Goal: Task Accomplishment & Management: Use online tool/utility

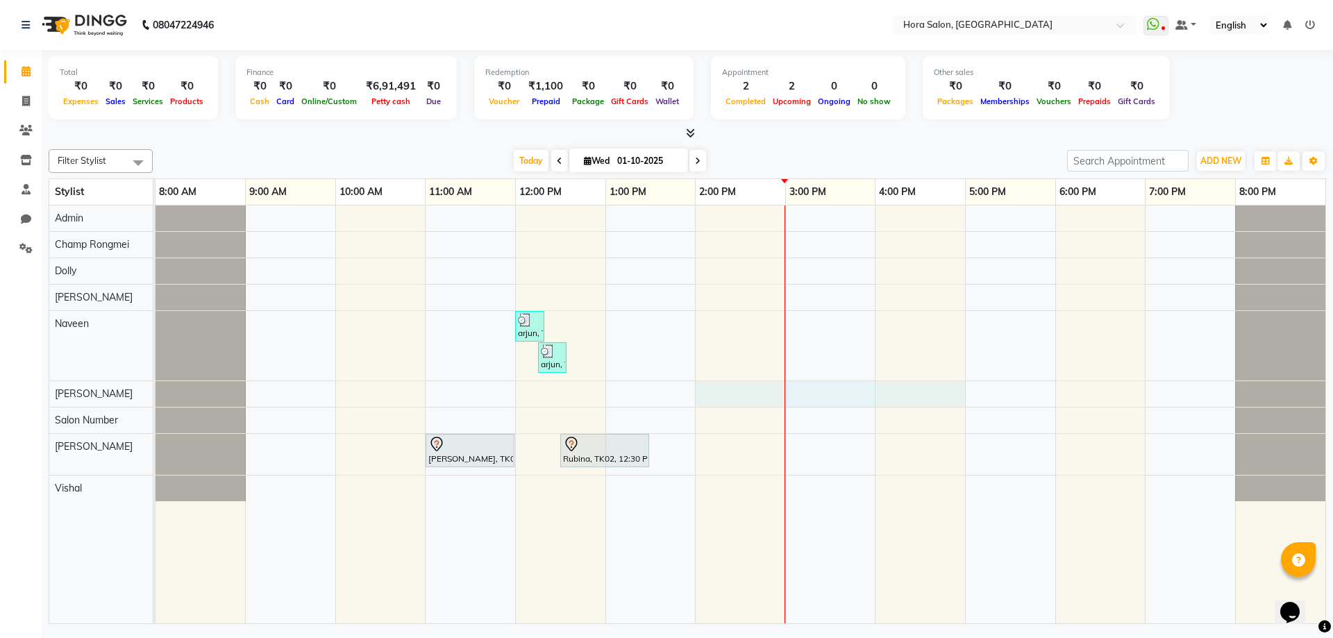
drag, startPoint x: 785, startPoint y: 406, endPoint x: 941, endPoint y: 404, distance: 156.3
click at [941, 404] on div "arjun, TK03, 12:00 PM-12:20 PM, [PERSON_NAME] TRIM arjun, TK03, 12:15 PM-12:35 …" at bounding box center [741, 415] width 1170 height 418
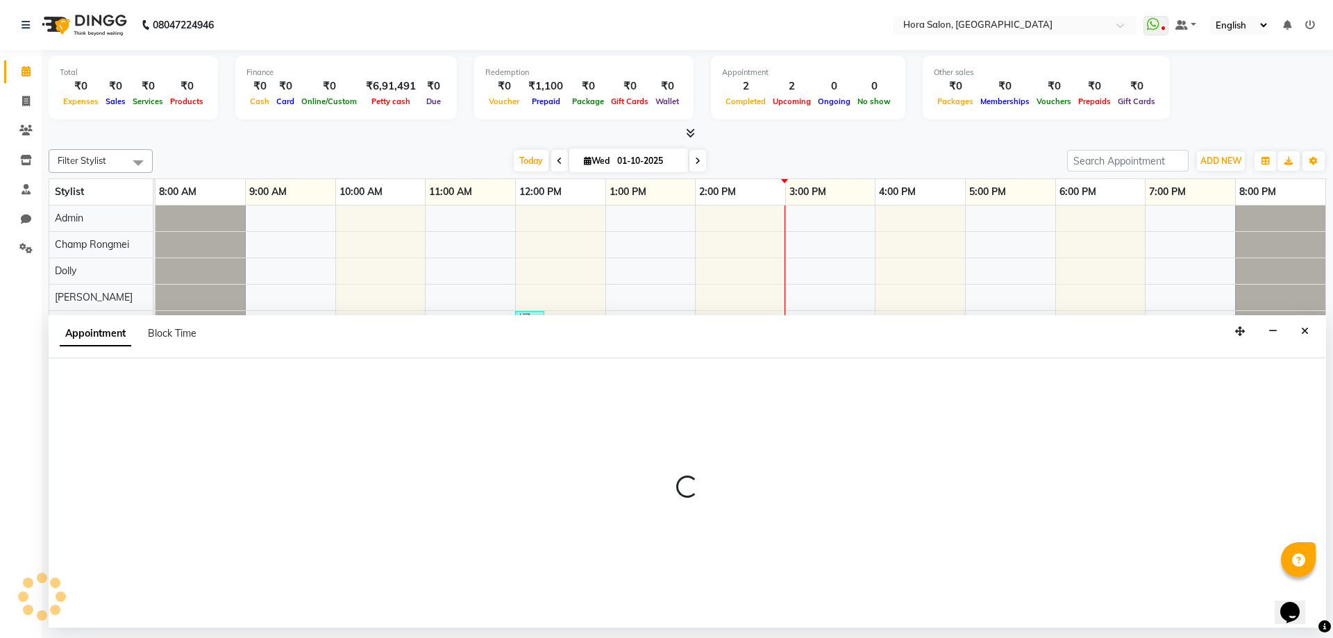
select select "76432"
select select "840"
select select "tentative"
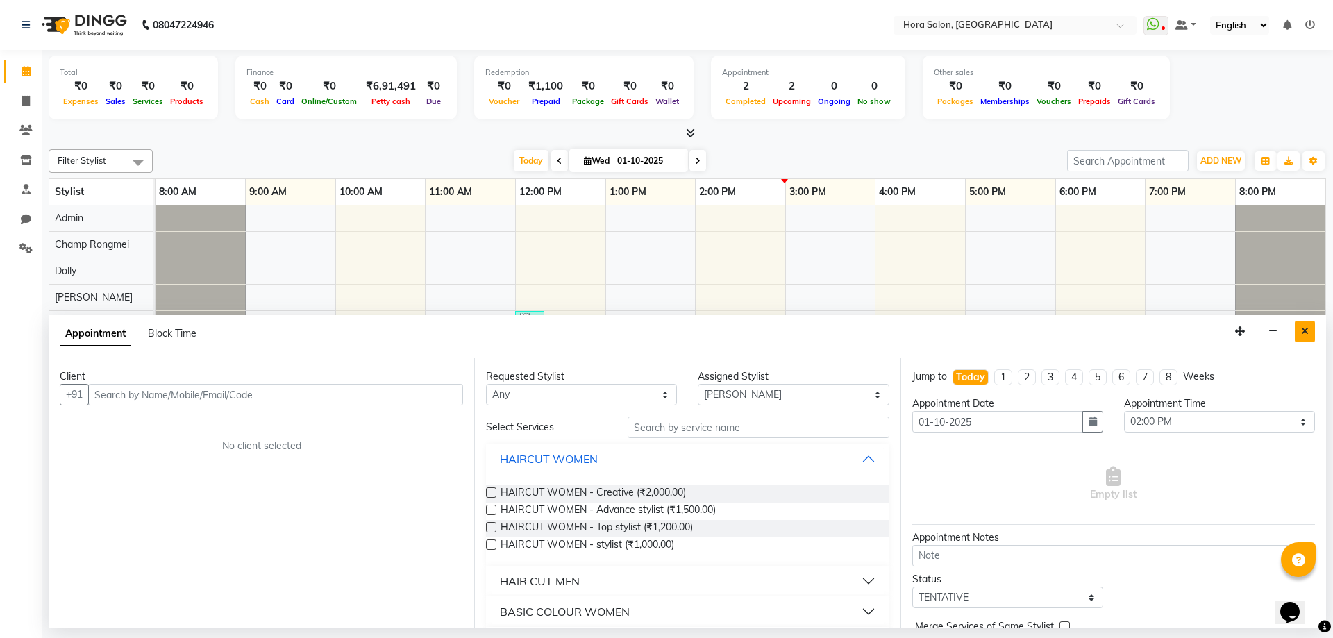
click at [1313, 329] on button "Close" at bounding box center [1305, 332] width 20 height 22
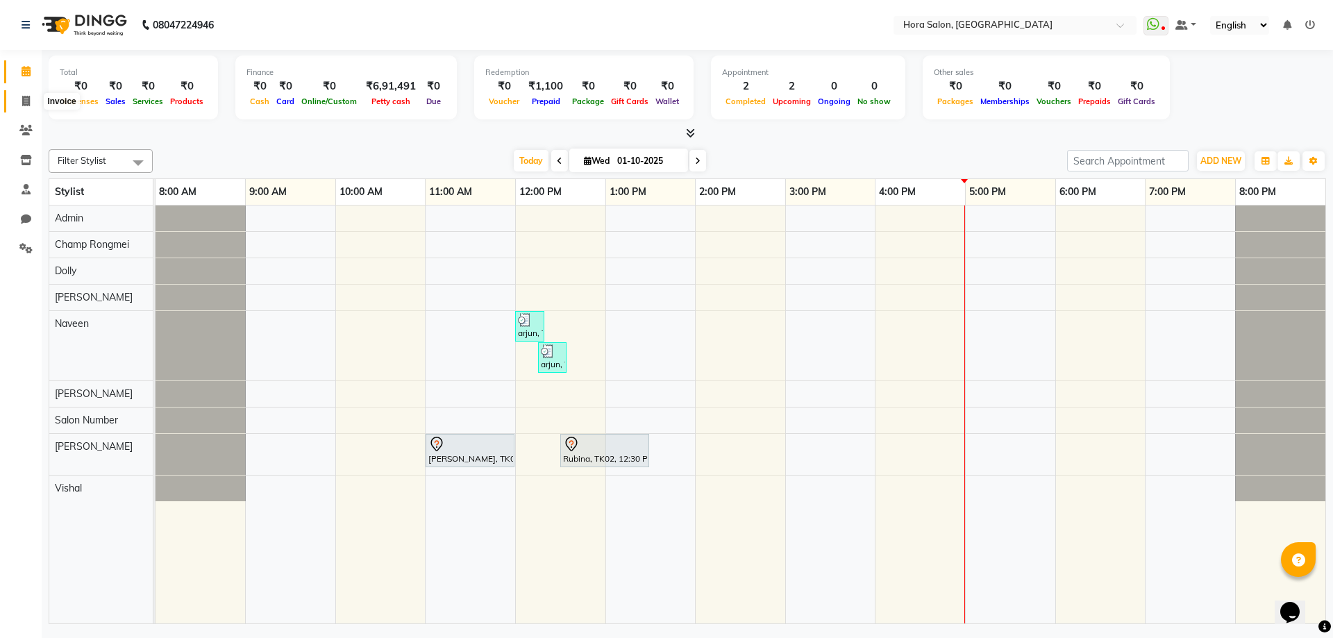
click at [31, 99] on span at bounding box center [26, 102] width 24 height 16
select select "service"
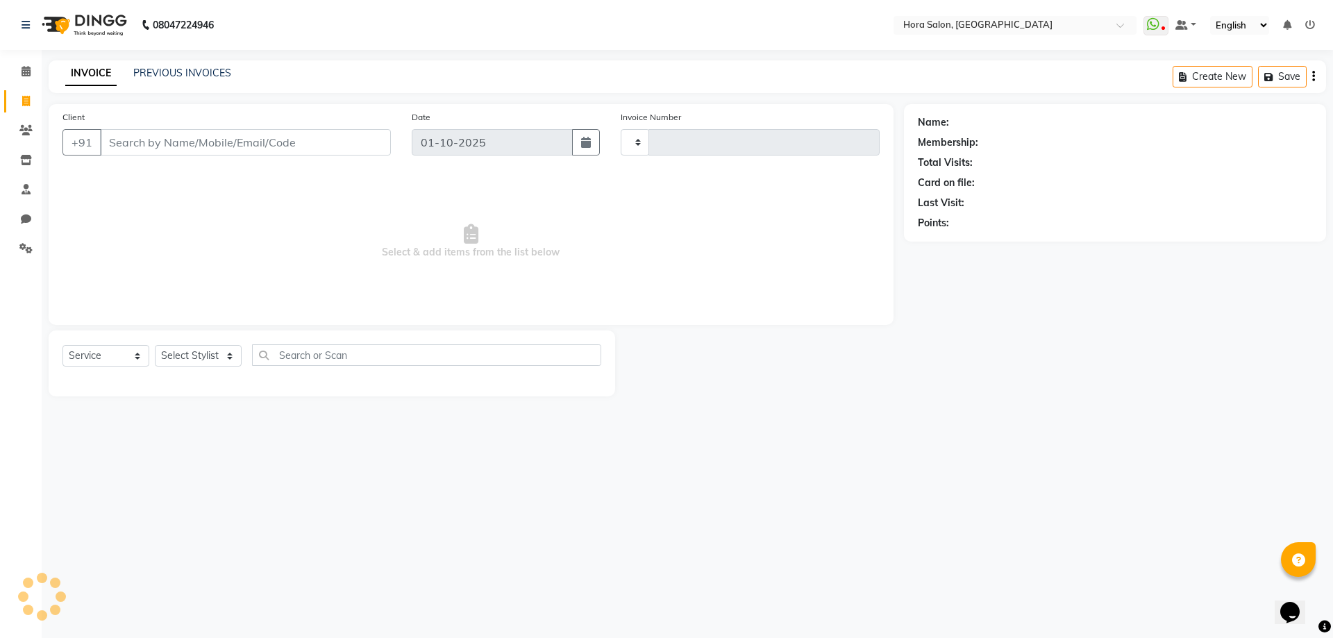
type input "0924"
select select "8101"
click at [209, 135] on input "Client" at bounding box center [245, 142] width 291 height 26
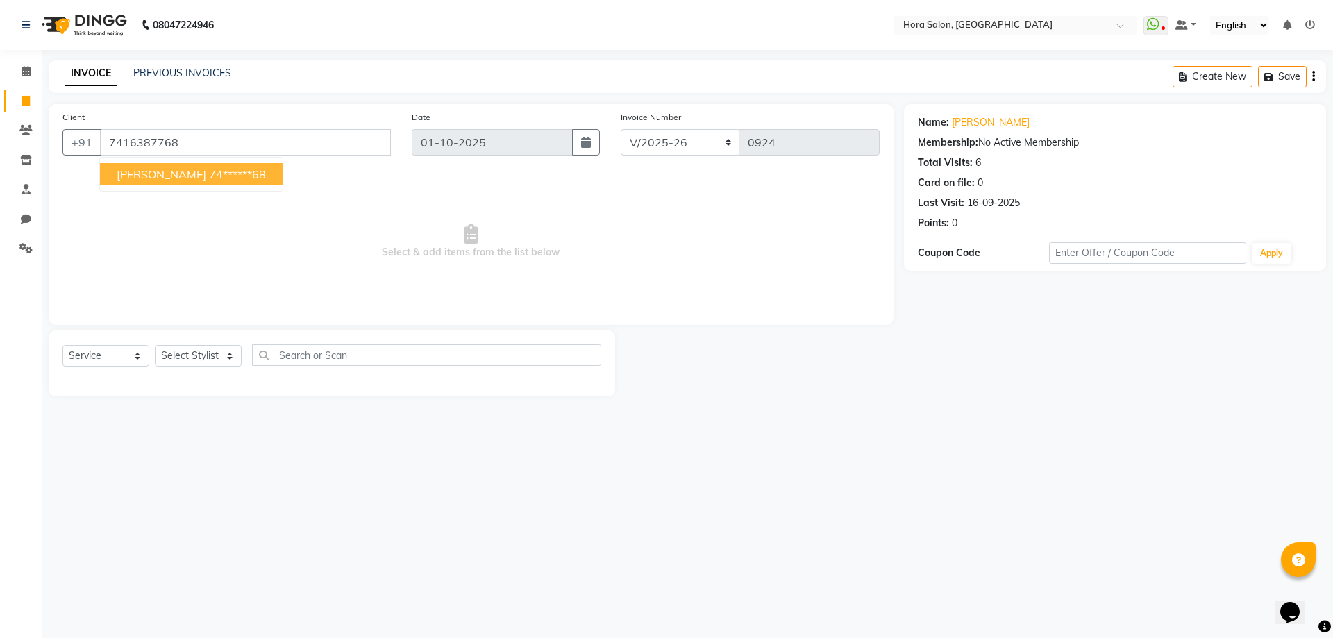
click at [178, 167] on button "[PERSON_NAME] 74******68" at bounding box center [191, 174] width 183 height 22
type input "74******68"
click at [231, 359] on select "Select Stylist Admin Champ Rongmei [PERSON_NAME] ‪ [PERSON_NAME] Salon Number […" at bounding box center [198, 356] width 87 height 22
select select "76430"
click at [155, 345] on select "Select Stylist Admin Champ Rongmei [PERSON_NAME] ‪ [PERSON_NAME] Salon Number […" at bounding box center [198, 356] width 87 height 22
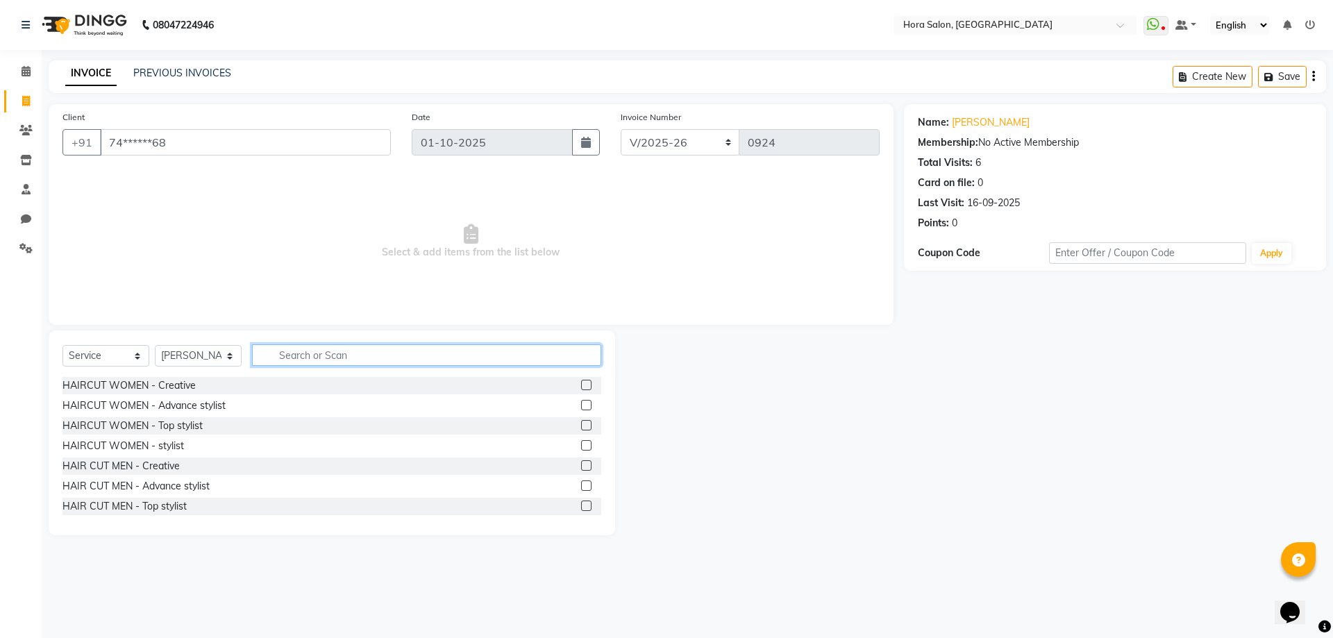
click at [299, 363] on input "text" at bounding box center [426, 355] width 349 height 22
click at [581, 381] on label at bounding box center [586, 385] width 10 height 10
click at [581, 381] on input "checkbox" at bounding box center [585, 385] width 9 height 9
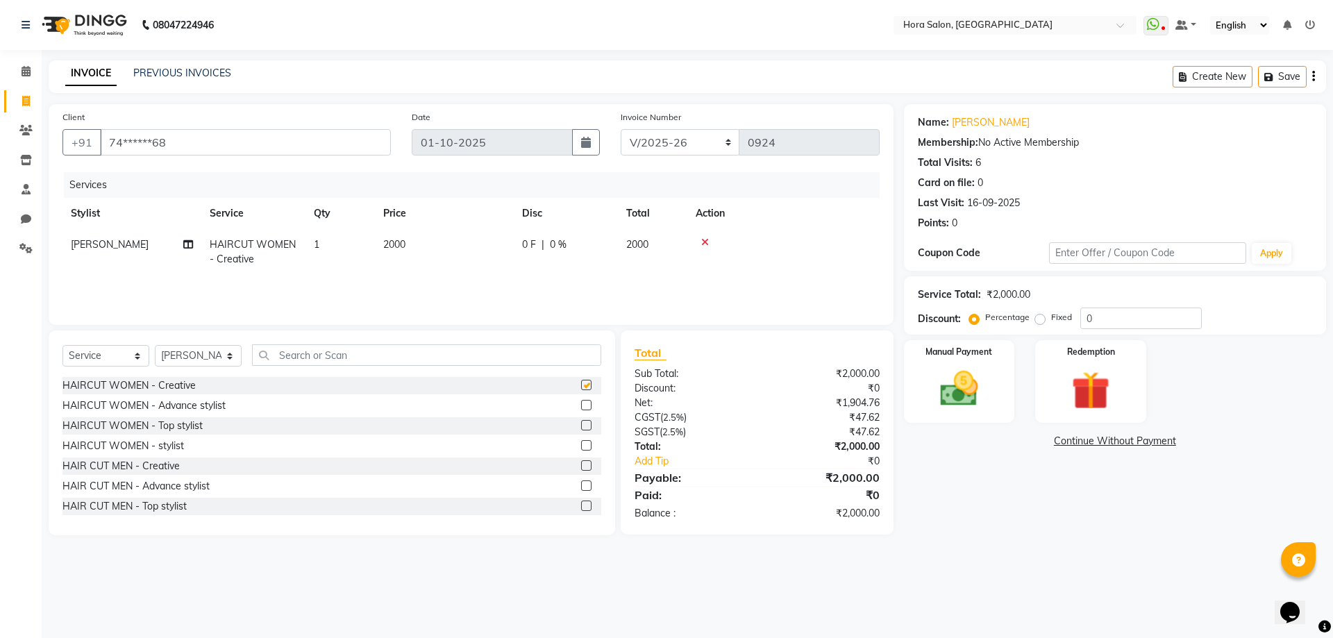
checkbox input "false"
click at [224, 353] on select "Select Stylist Admin Champ Rongmei [PERSON_NAME] ‪ [PERSON_NAME] Salon Number […" at bounding box center [198, 356] width 87 height 22
select select "77998"
click at [155, 345] on select "Select Stylist Admin Champ Rongmei [PERSON_NAME] ‪ [PERSON_NAME] Salon Number […" at bounding box center [198, 356] width 87 height 22
click at [294, 353] on input "text" at bounding box center [426, 355] width 349 height 22
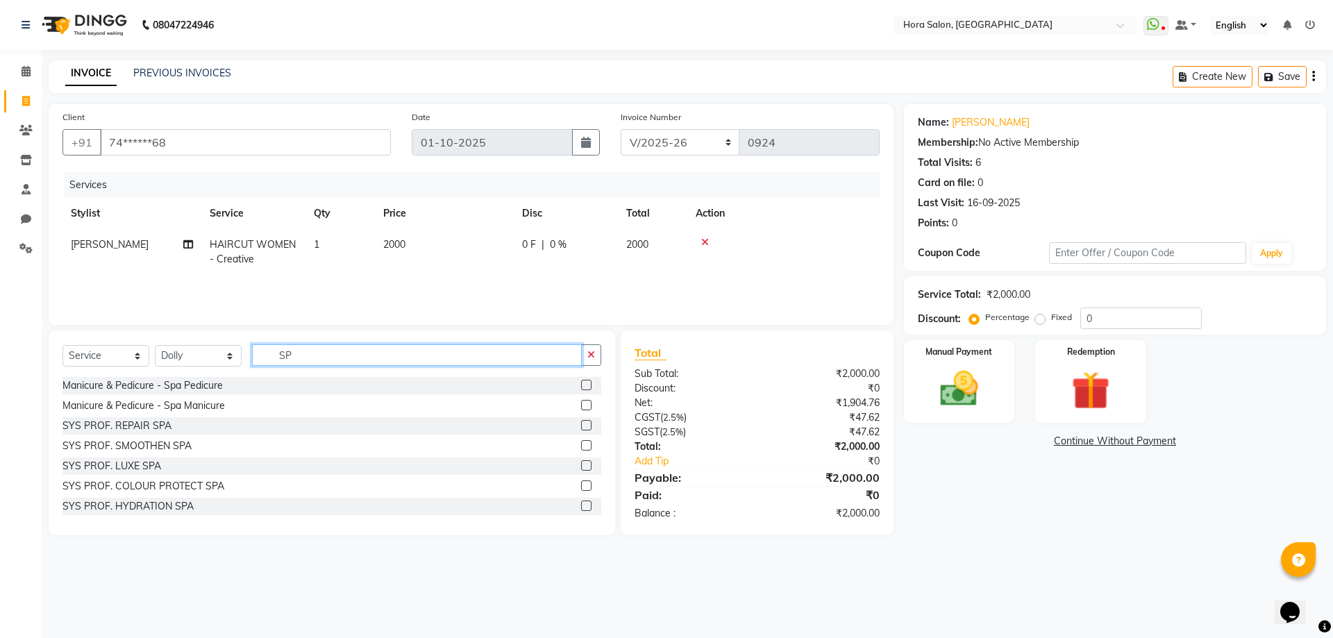
type input "S"
type input "H"
type input "SYS PROFE"
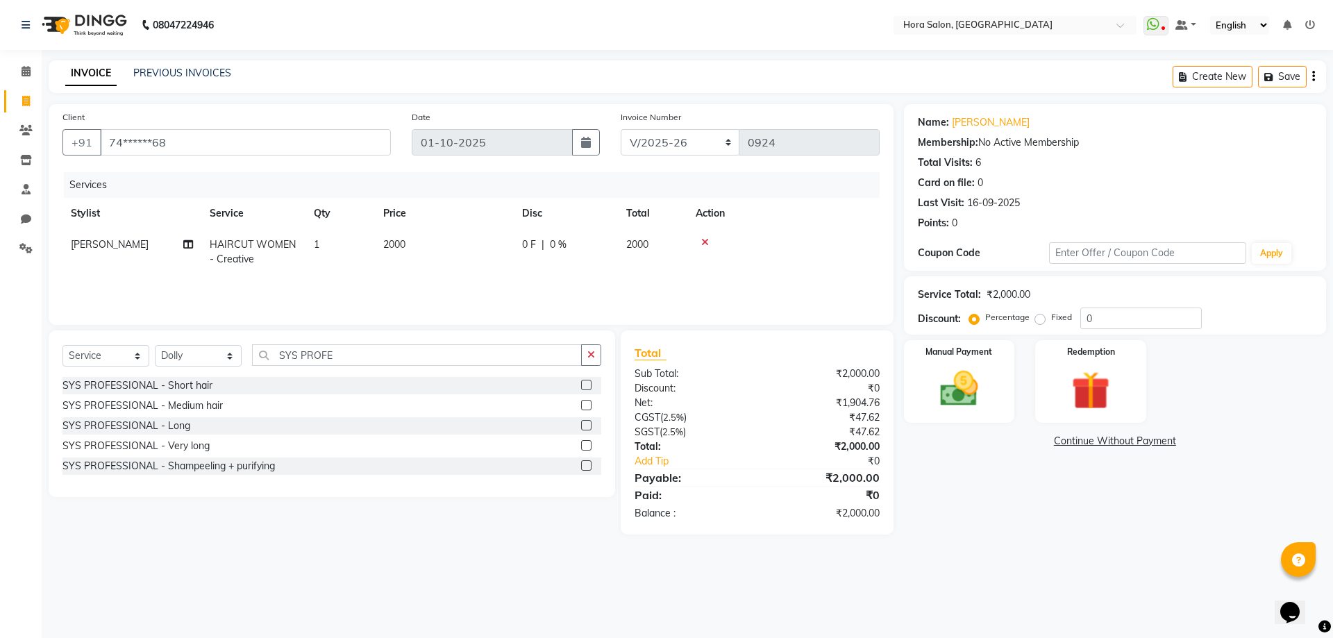
click at [594, 406] on div at bounding box center [591, 405] width 20 height 17
click at [583, 407] on label at bounding box center [586, 405] width 10 height 10
click at [583, 407] on input "checkbox" at bounding box center [585, 405] width 9 height 9
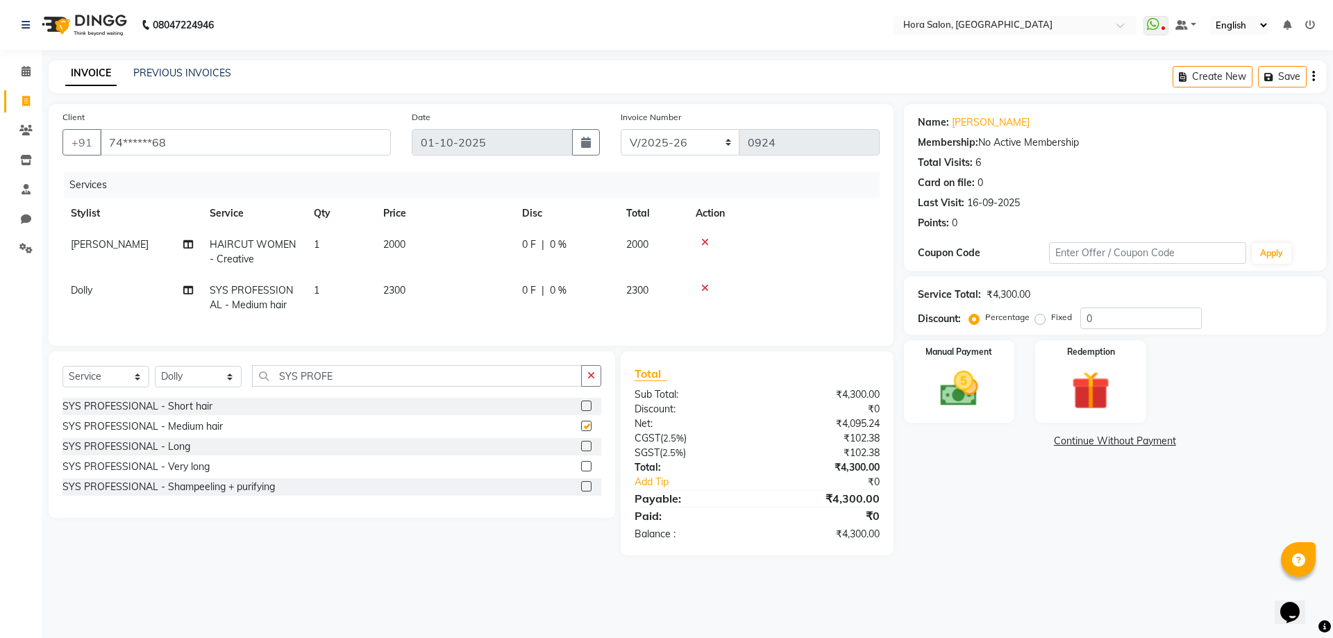
checkbox input "false"
click at [701, 286] on div at bounding box center [784, 288] width 176 height 10
click at [708, 285] on icon at bounding box center [705, 288] width 8 height 10
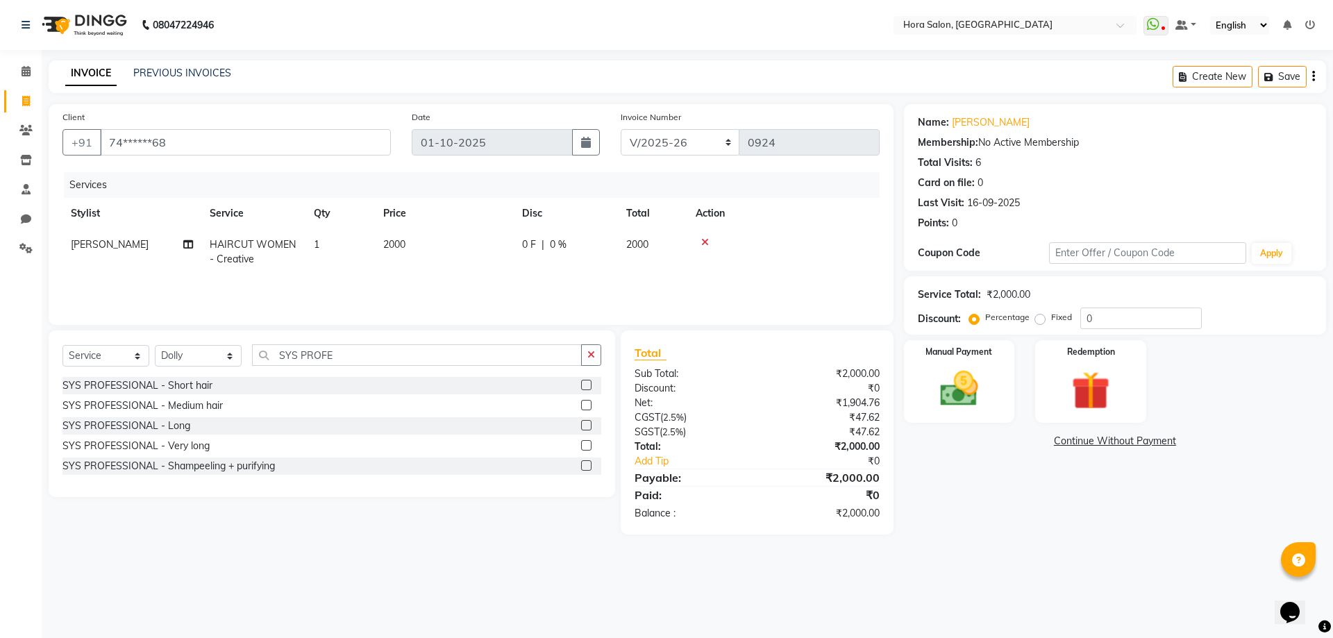
click at [590, 426] on label at bounding box center [586, 425] width 10 height 10
click at [590, 426] on input "checkbox" at bounding box center [585, 426] width 9 height 9
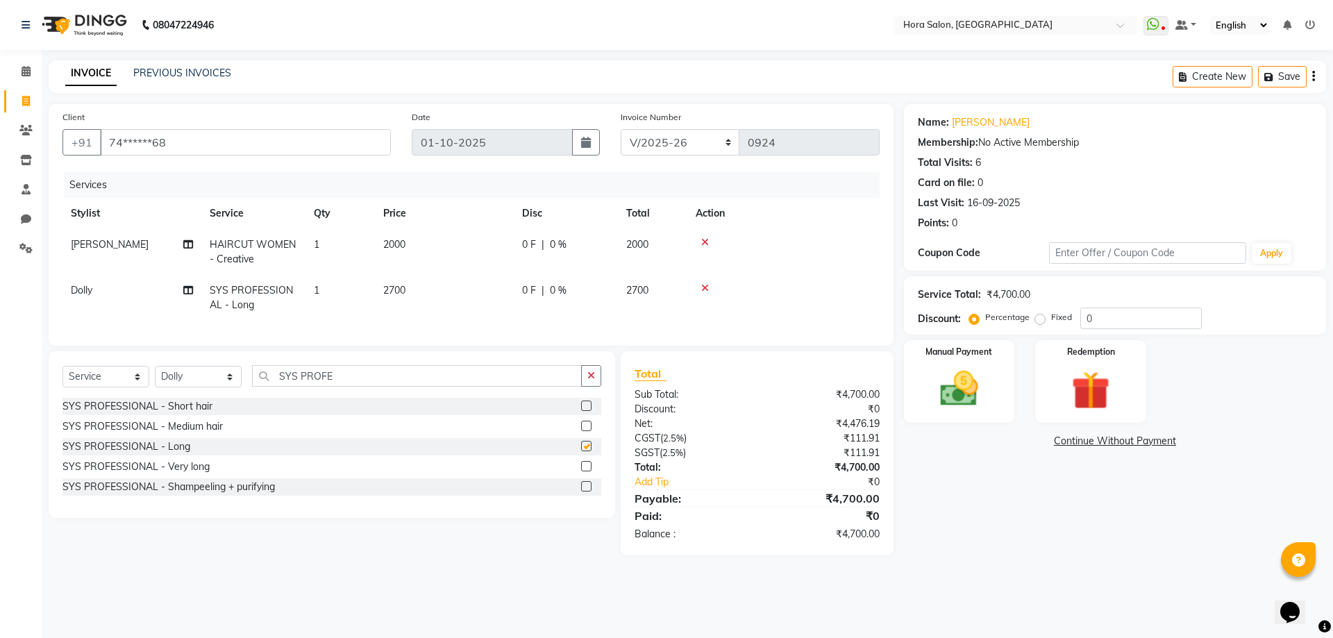
checkbox input "false"
click at [708, 289] on icon at bounding box center [705, 288] width 8 height 10
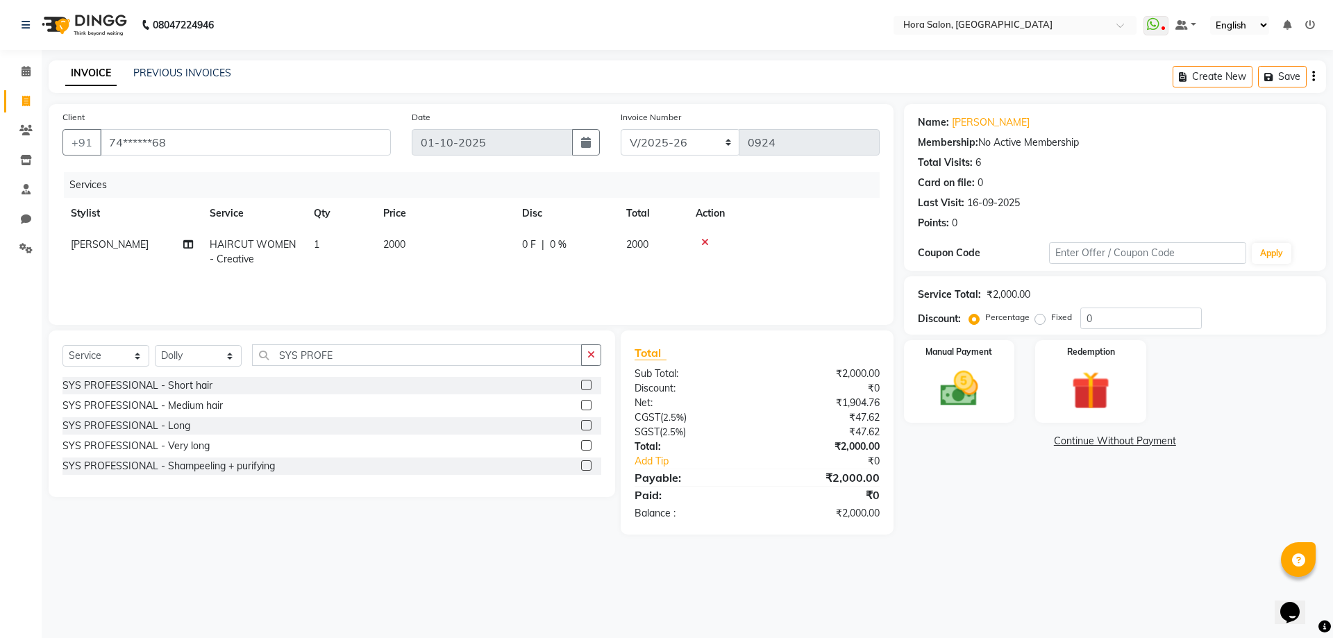
click at [590, 385] on label at bounding box center [586, 385] width 10 height 10
click at [590, 385] on input "checkbox" at bounding box center [585, 385] width 9 height 9
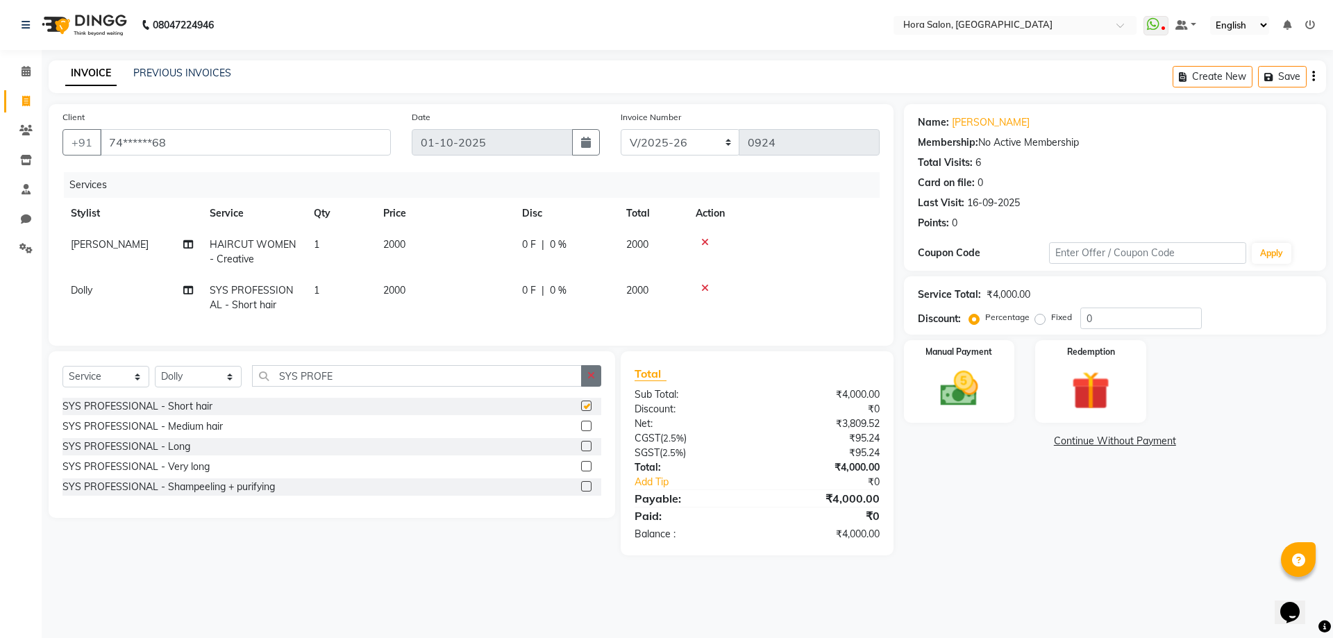
checkbox input "false"
click at [705, 294] on td at bounding box center [784, 298] width 192 height 46
click at [706, 285] on icon at bounding box center [705, 288] width 8 height 10
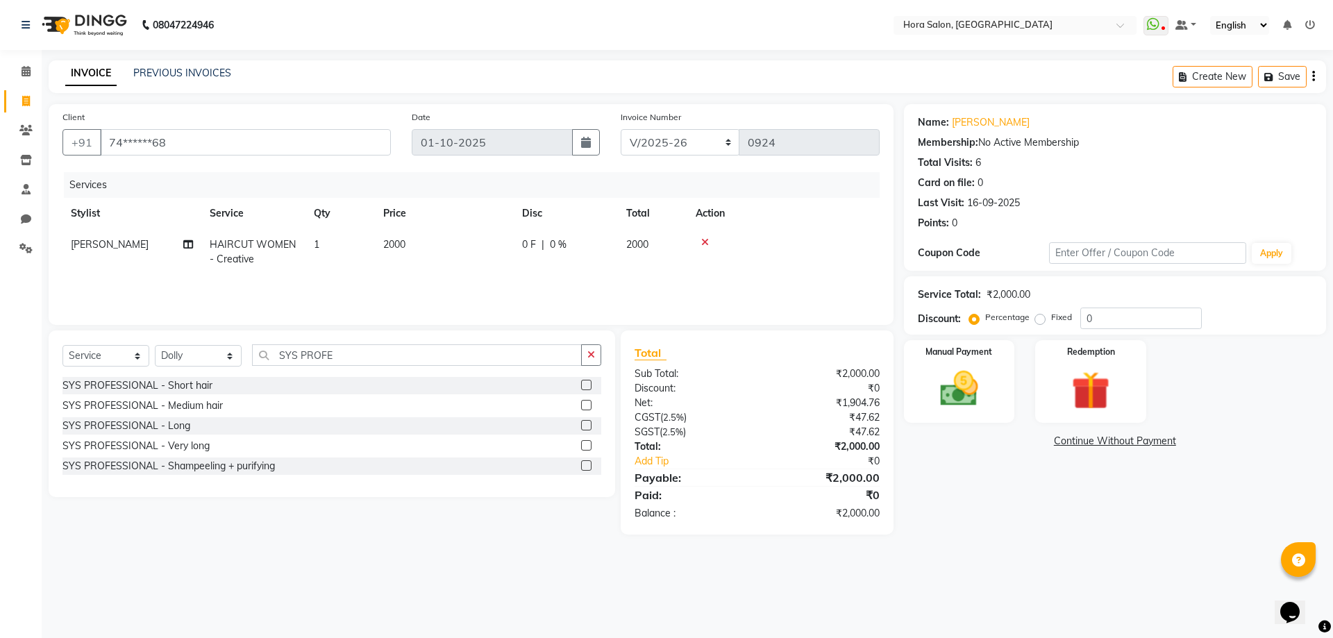
click at [581, 400] on div "SYS PROFESSIONAL - Medium hair" at bounding box center [332, 405] width 539 height 17
click at [588, 399] on div at bounding box center [591, 405] width 20 height 17
click at [588, 403] on label at bounding box center [586, 405] width 10 height 10
click at [588, 403] on input "checkbox" at bounding box center [585, 405] width 9 height 9
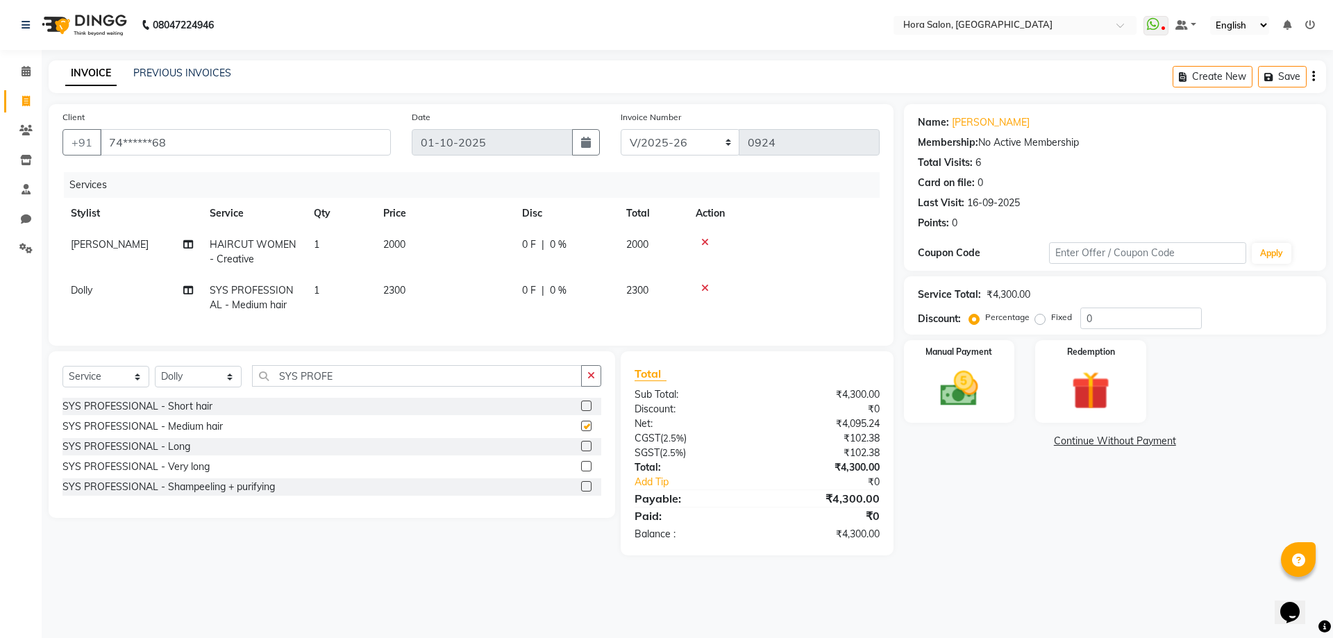
checkbox input "false"
click at [413, 288] on td "2300" at bounding box center [444, 298] width 139 height 46
select select "77998"
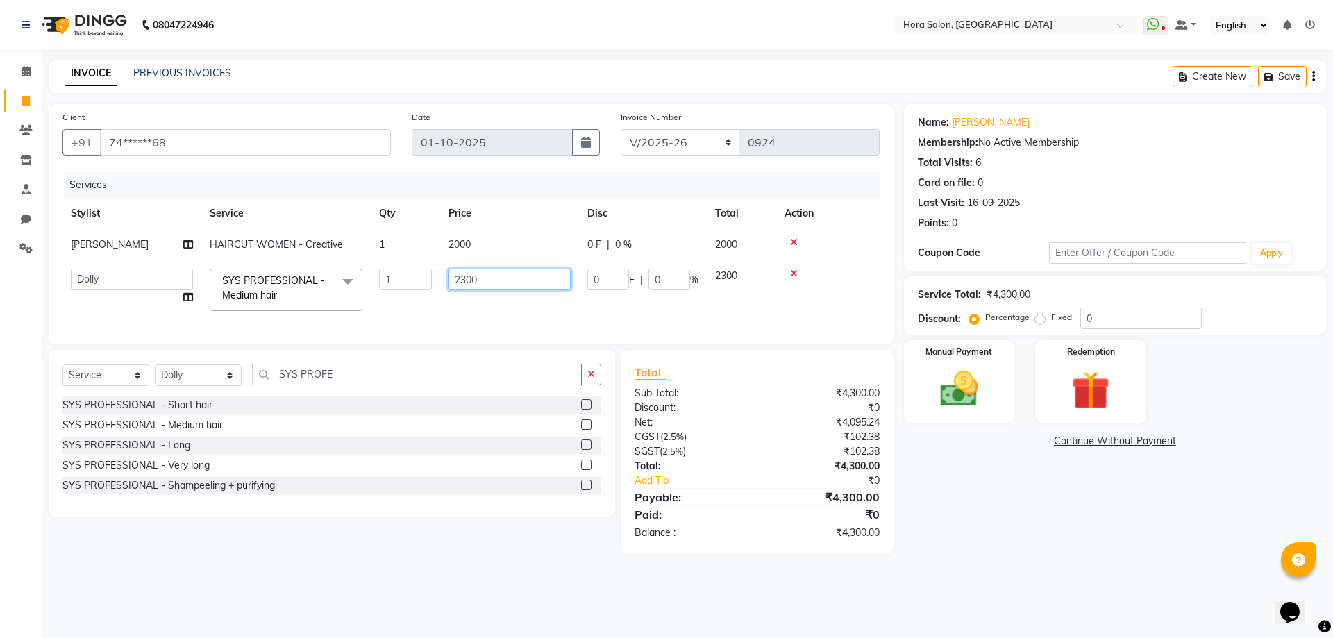
click at [499, 280] on input "2300" at bounding box center [510, 280] width 122 height 22
type input "2"
type input "3500"
click at [588, 410] on label at bounding box center [586, 404] width 10 height 10
click at [588, 410] on input "checkbox" at bounding box center [585, 405] width 9 height 9
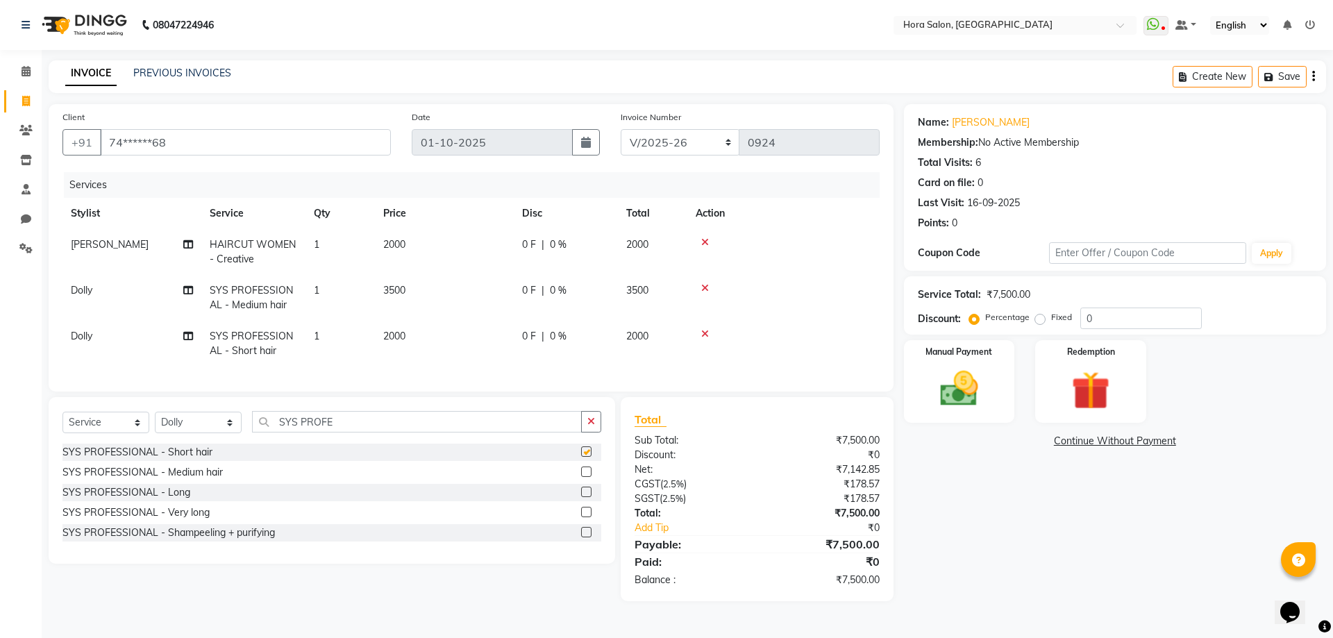
checkbox input "false"
click at [704, 288] on icon at bounding box center [705, 288] width 8 height 10
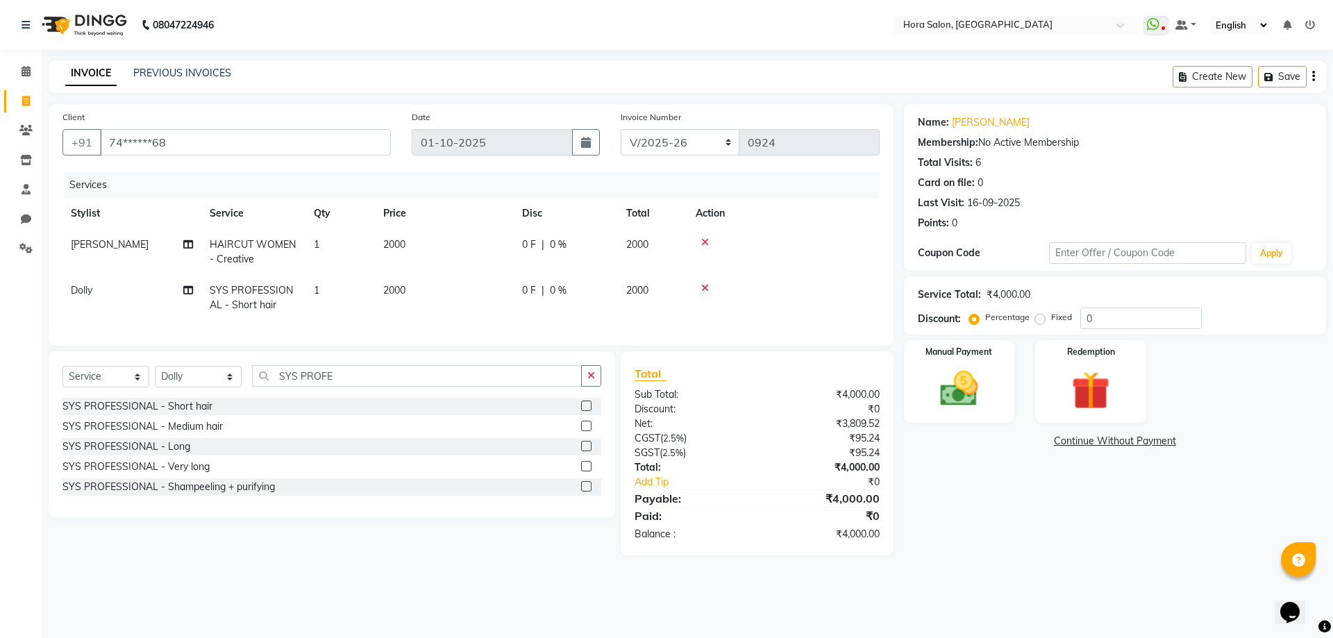
click at [455, 291] on td "2000" at bounding box center [444, 298] width 139 height 46
select select "77998"
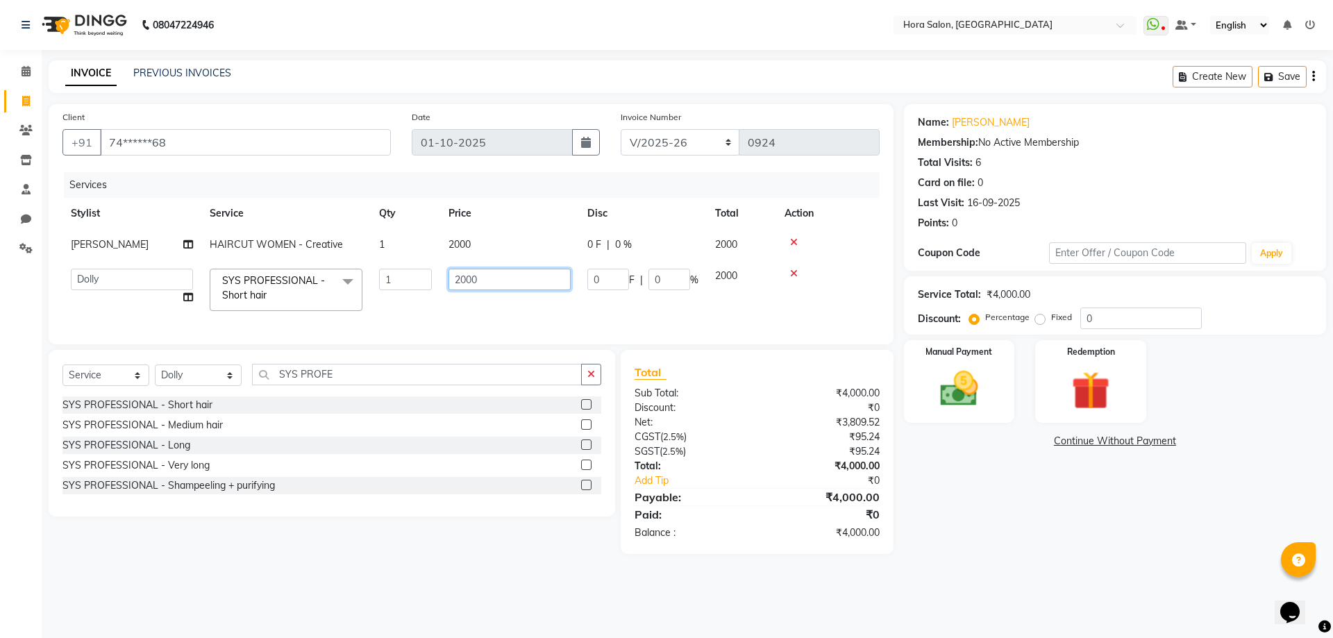
click at [481, 276] on input "2000" at bounding box center [510, 280] width 122 height 22
type input "2"
type input "3500"
click at [976, 406] on img at bounding box center [959, 389] width 65 height 46
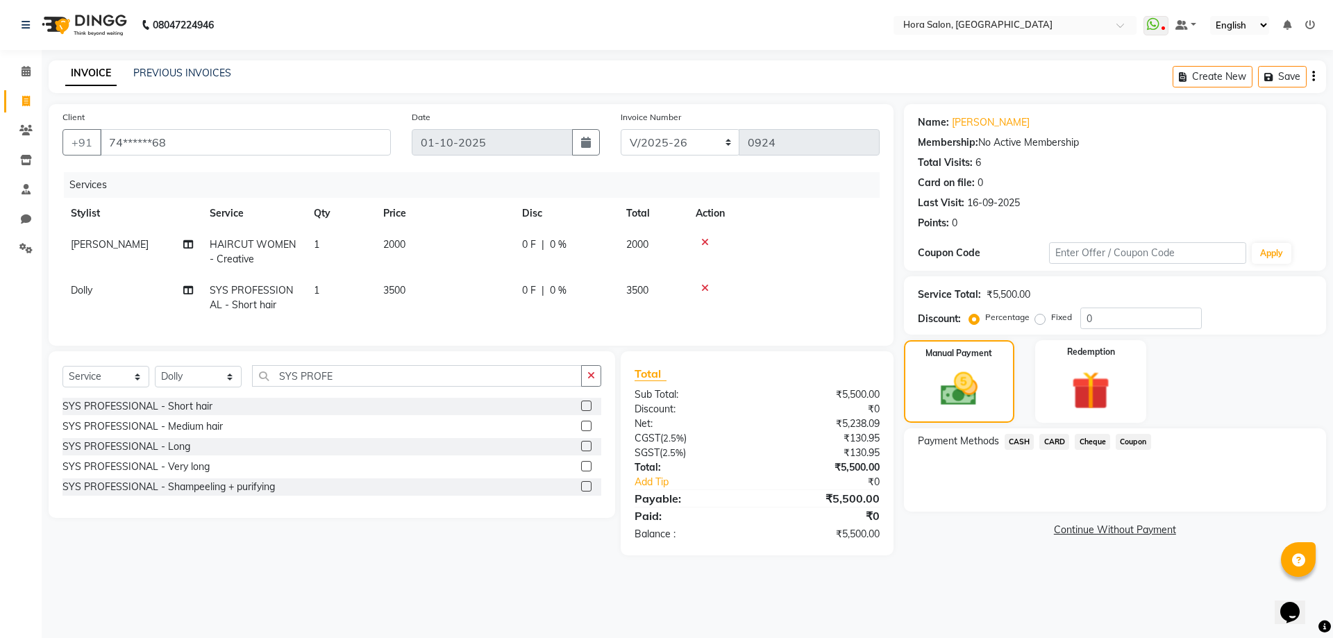
click at [1023, 442] on span "CASH" at bounding box center [1020, 442] width 30 height 16
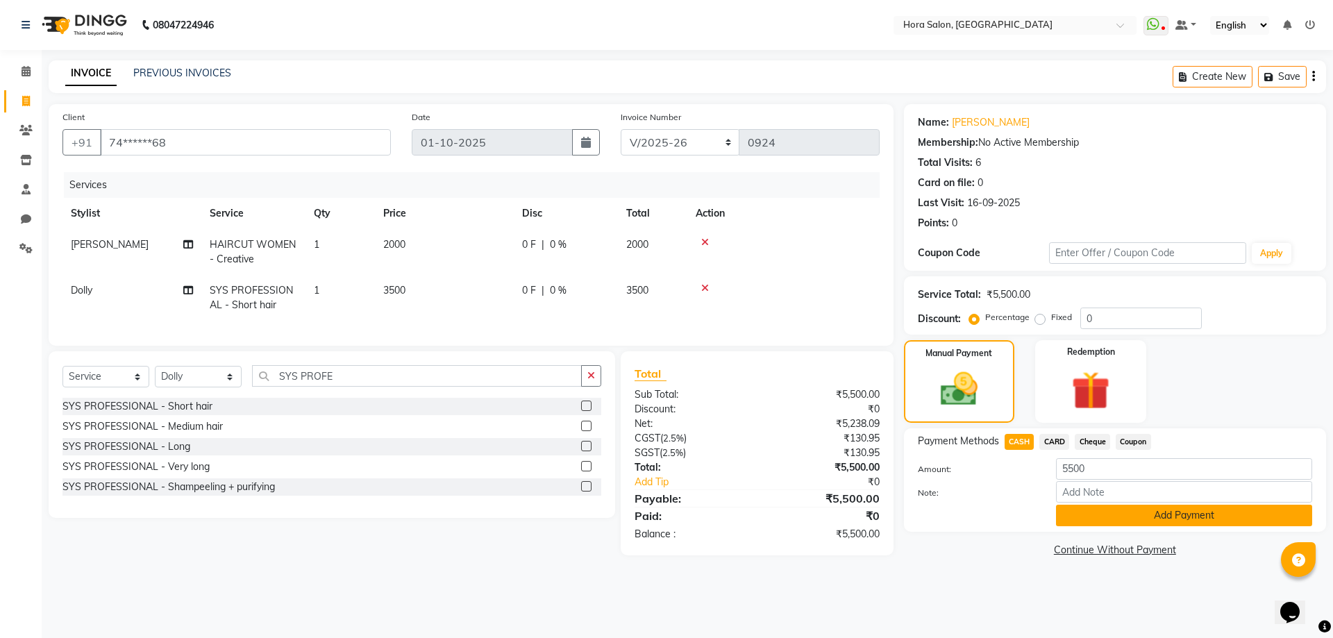
click at [1100, 518] on button "Add Payment" at bounding box center [1184, 516] width 256 height 22
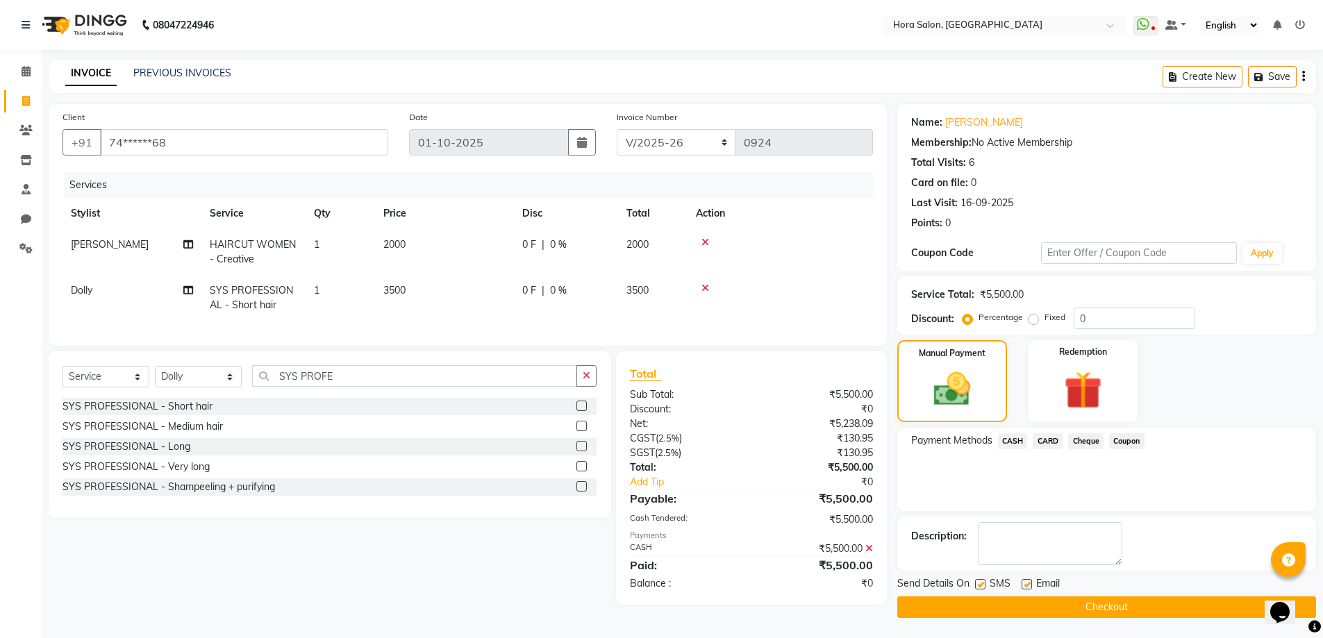
click at [1026, 587] on label at bounding box center [1027, 584] width 10 height 10
click at [1026, 587] on input "checkbox" at bounding box center [1026, 585] width 9 height 9
checkbox input "false"
click at [1026, 610] on button "Checkout" at bounding box center [1106, 608] width 419 height 22
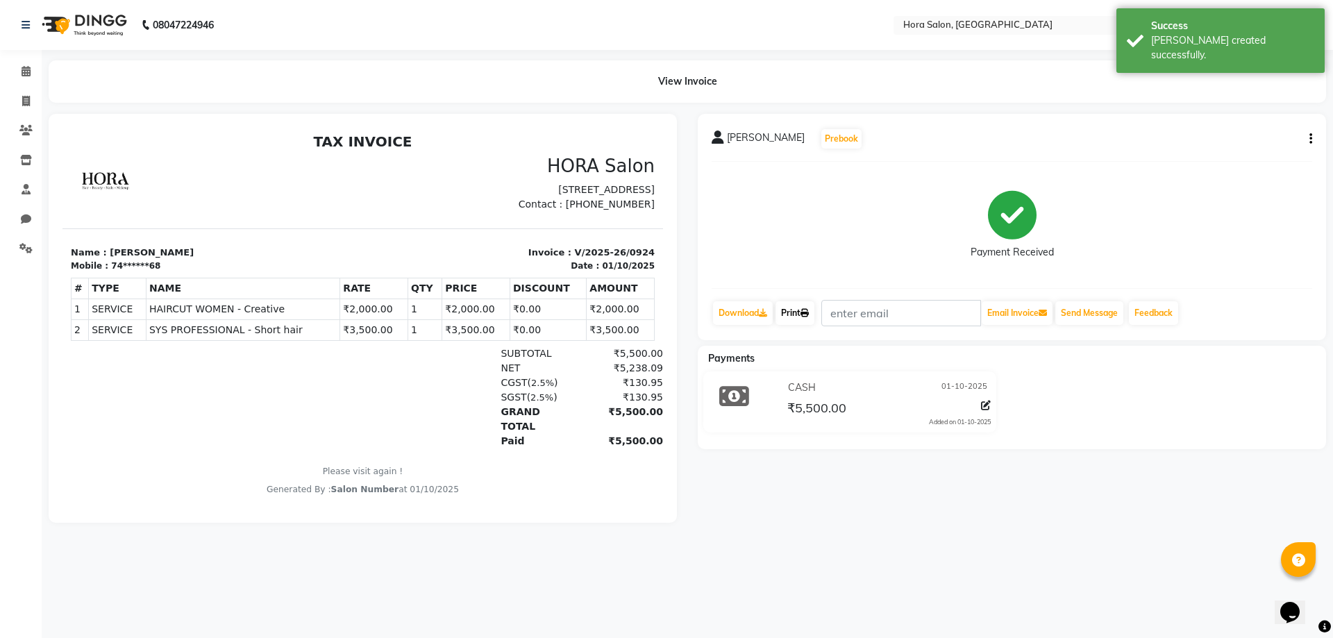
click at [790, 309] on link "Print" at bounding box center [795, 313] width 39 height 24
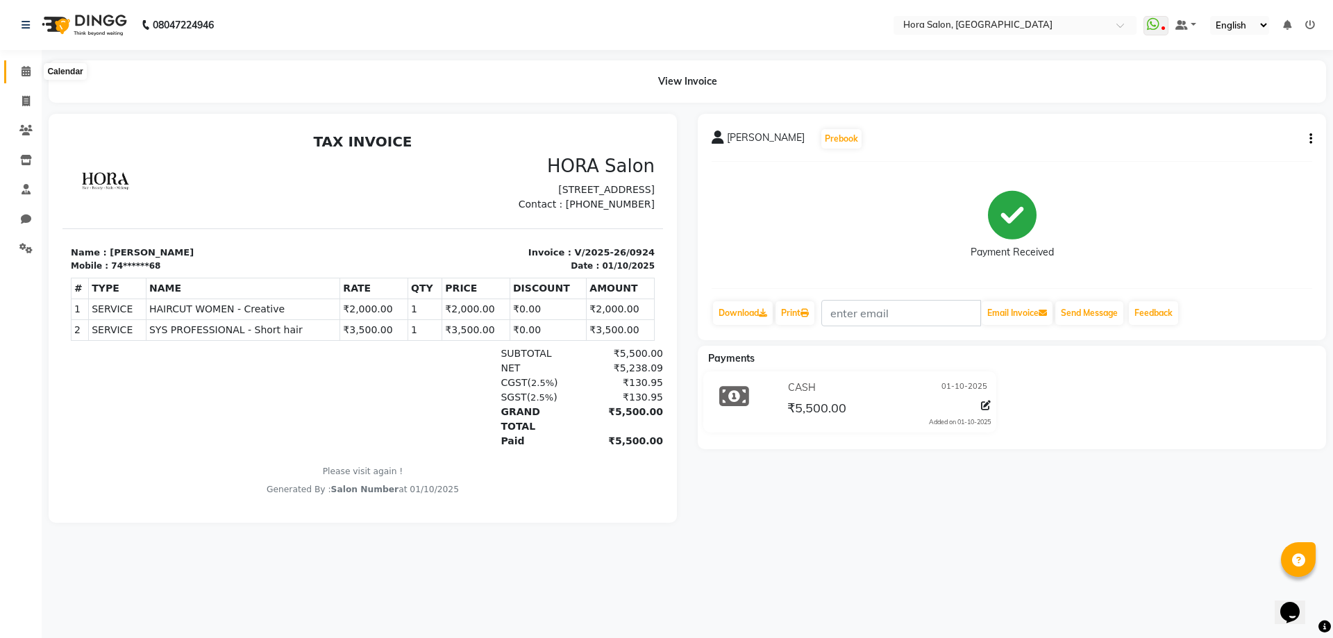
click at [24, 70] on icon at bounding box center [26, 71] width 9 height 10
